Goal: Task Accomplishment & Management: Complete application form

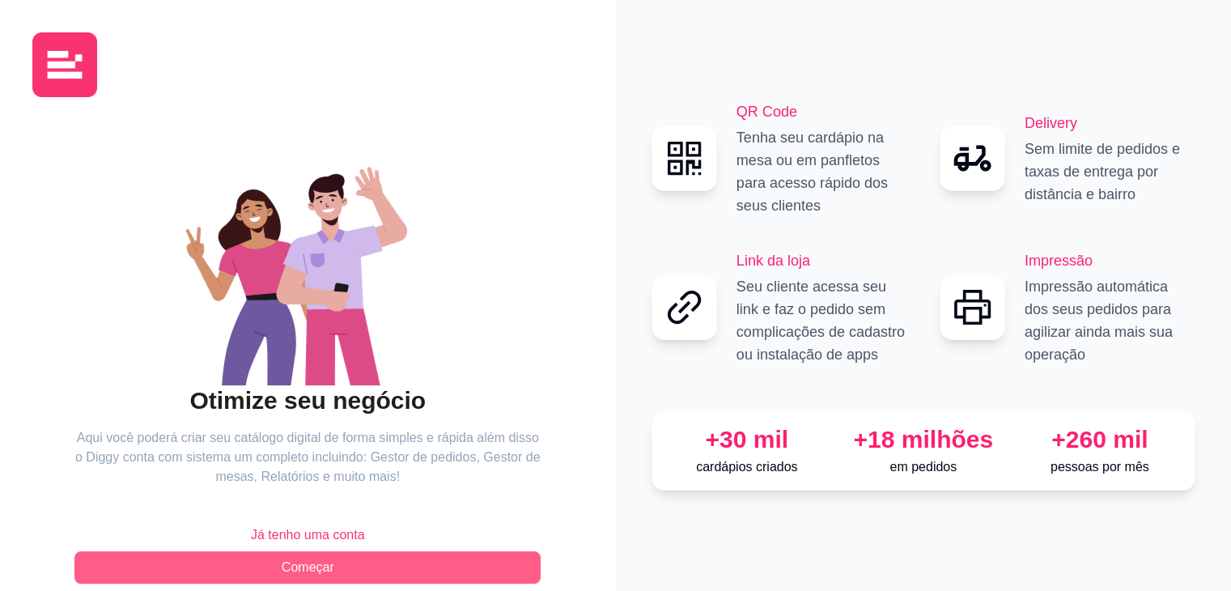
click at [499, 558] on button "Começar" at bounding box center [307, 567] width 466 height 32
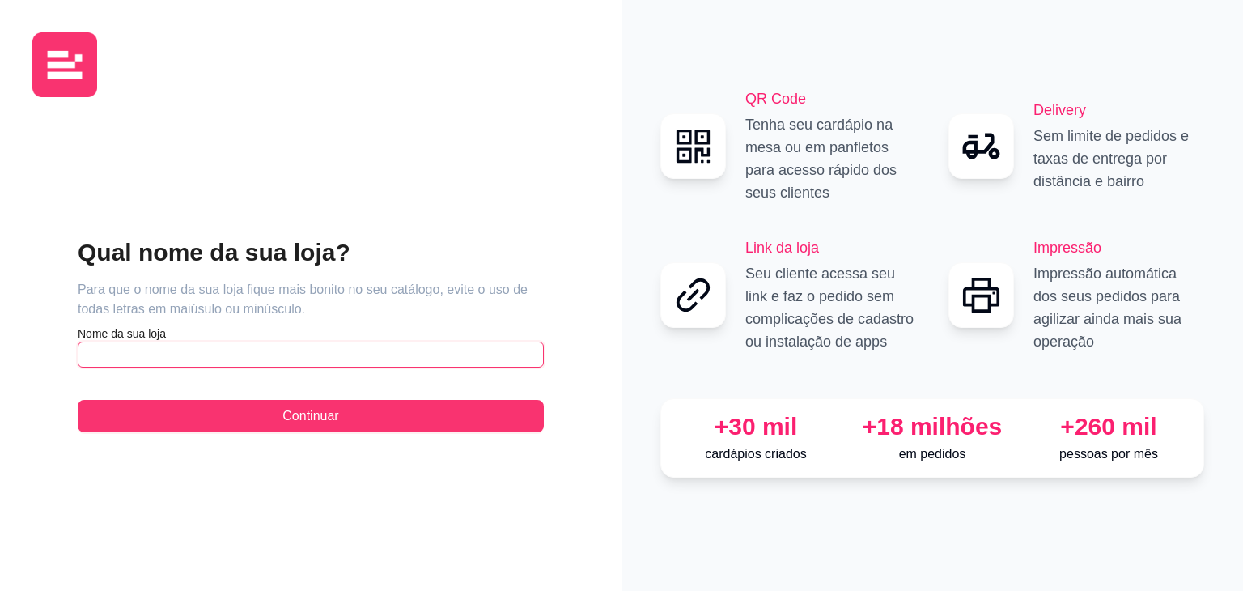
click at [476, 359] on input "text" at bounding box center [311, 354] width 466 height 26
